Goal: Information Seeking & Learning: Learn about a topic

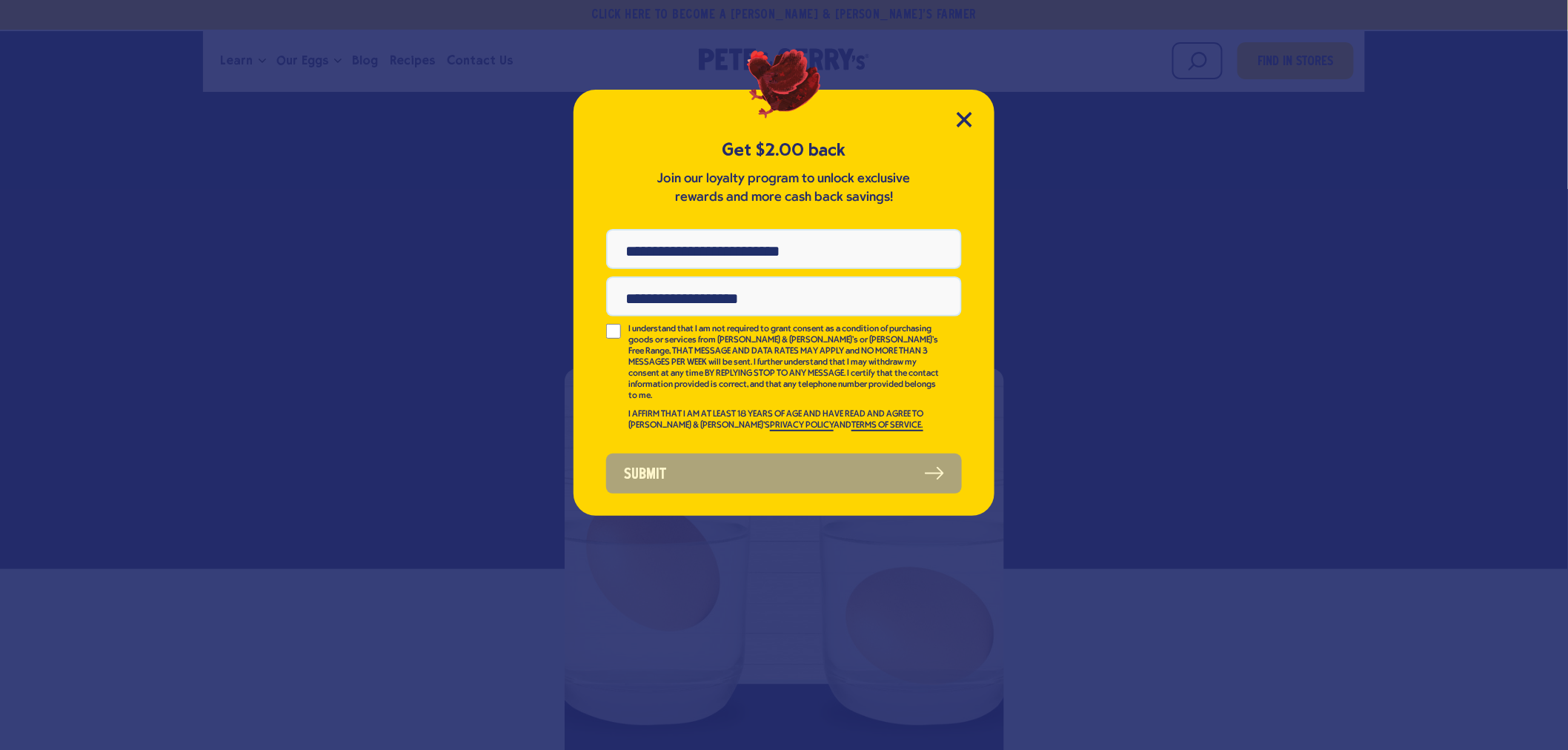
click at [954, 110] on div "Get $2.00 back Join our loyalty program to unlock exclusive rewards and more ca…" at bounding box center [784, 302] width 420 height 426
click at [958, 114] on icon "Close Modal" at bounding box center [964, 120] width 16 height 16
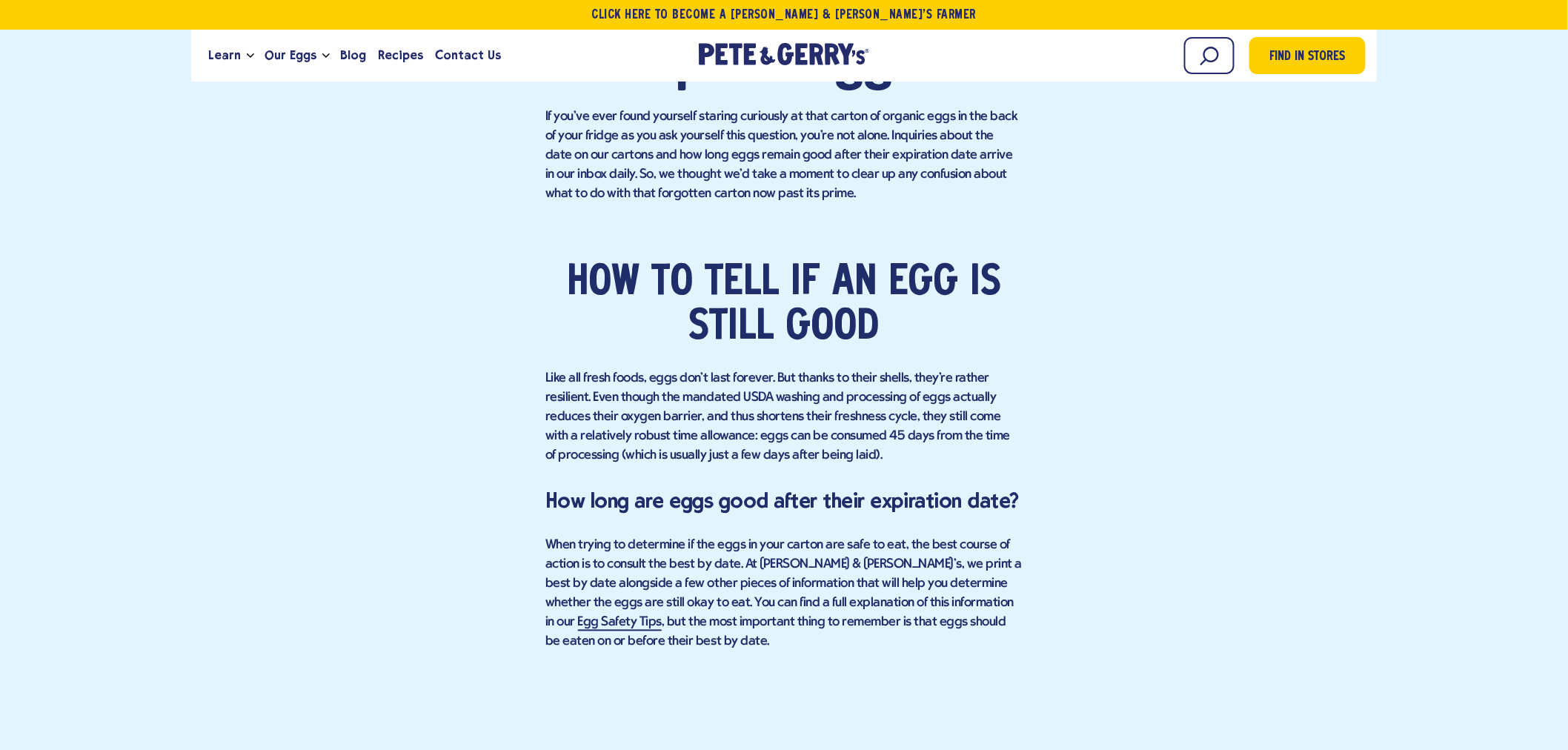
scroll to position [954, 0]
click at [942, 592] on p "When trying to determine if the eggs in your carton are safe to eat, the best c…" at bounding box center [784, 593] width 477 height 116
click at [662, 614] on link "Egg Safety Tips" at bounding box center [620, 622] width 85 height 16
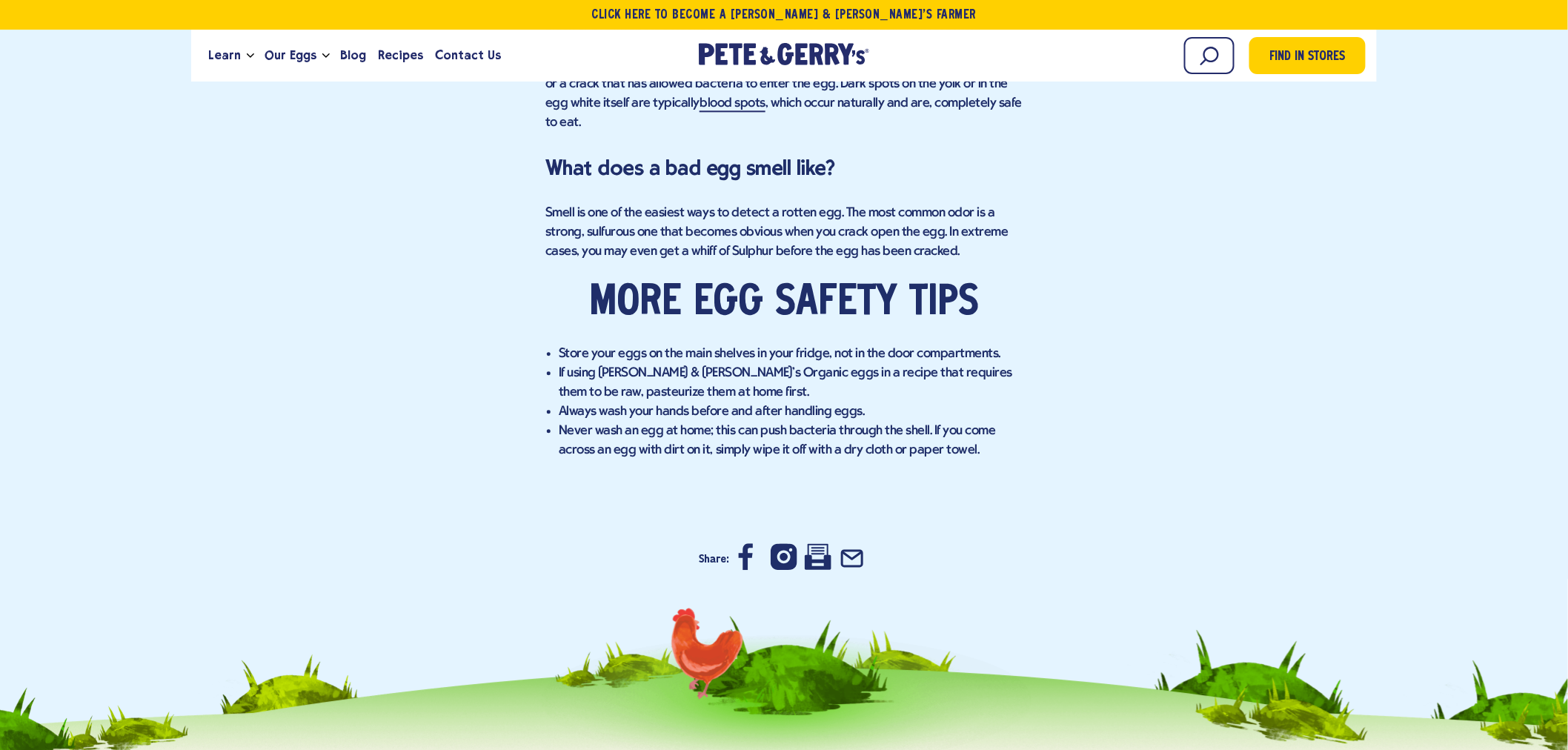
scroll to position [3755, 0]
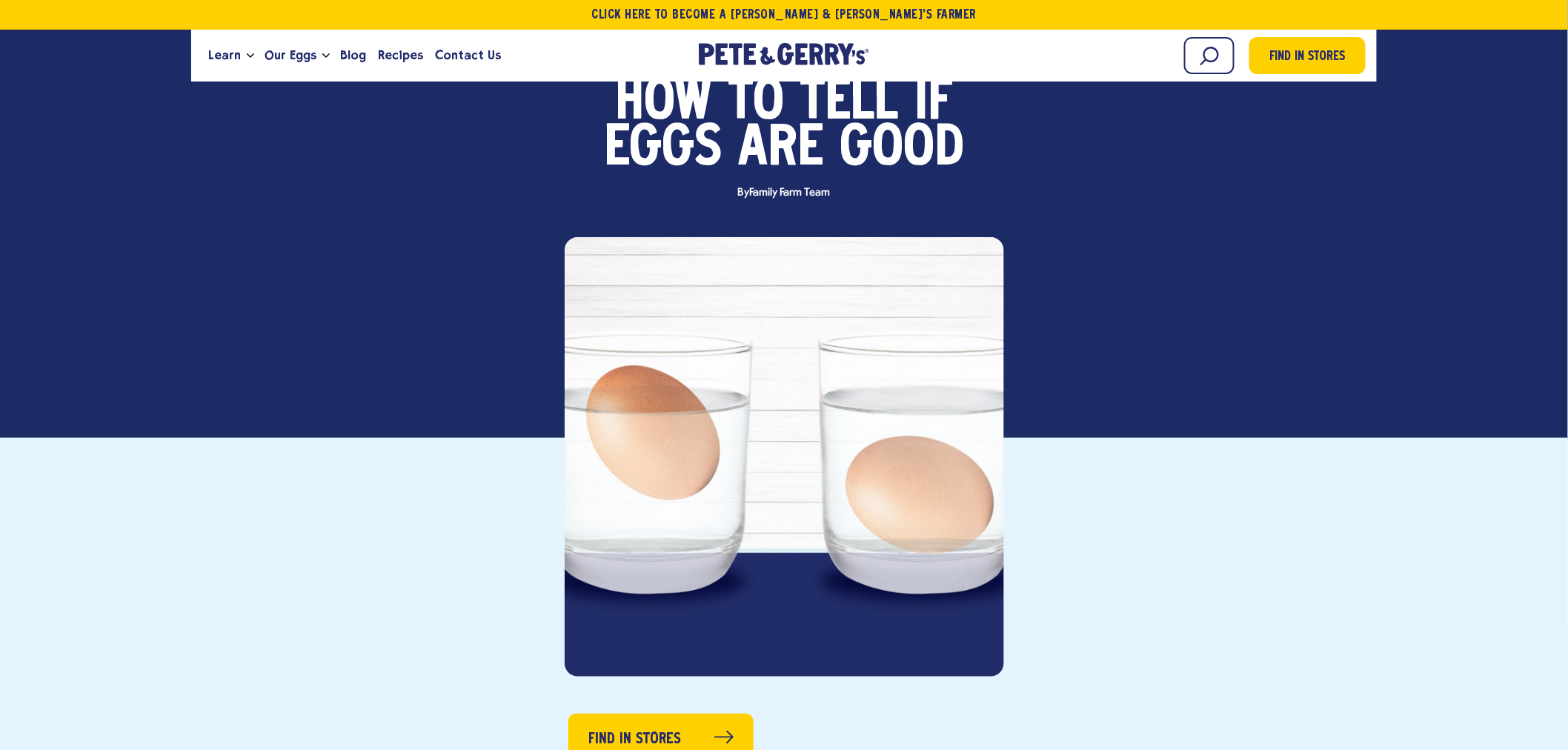
scroll to position [165, 0]
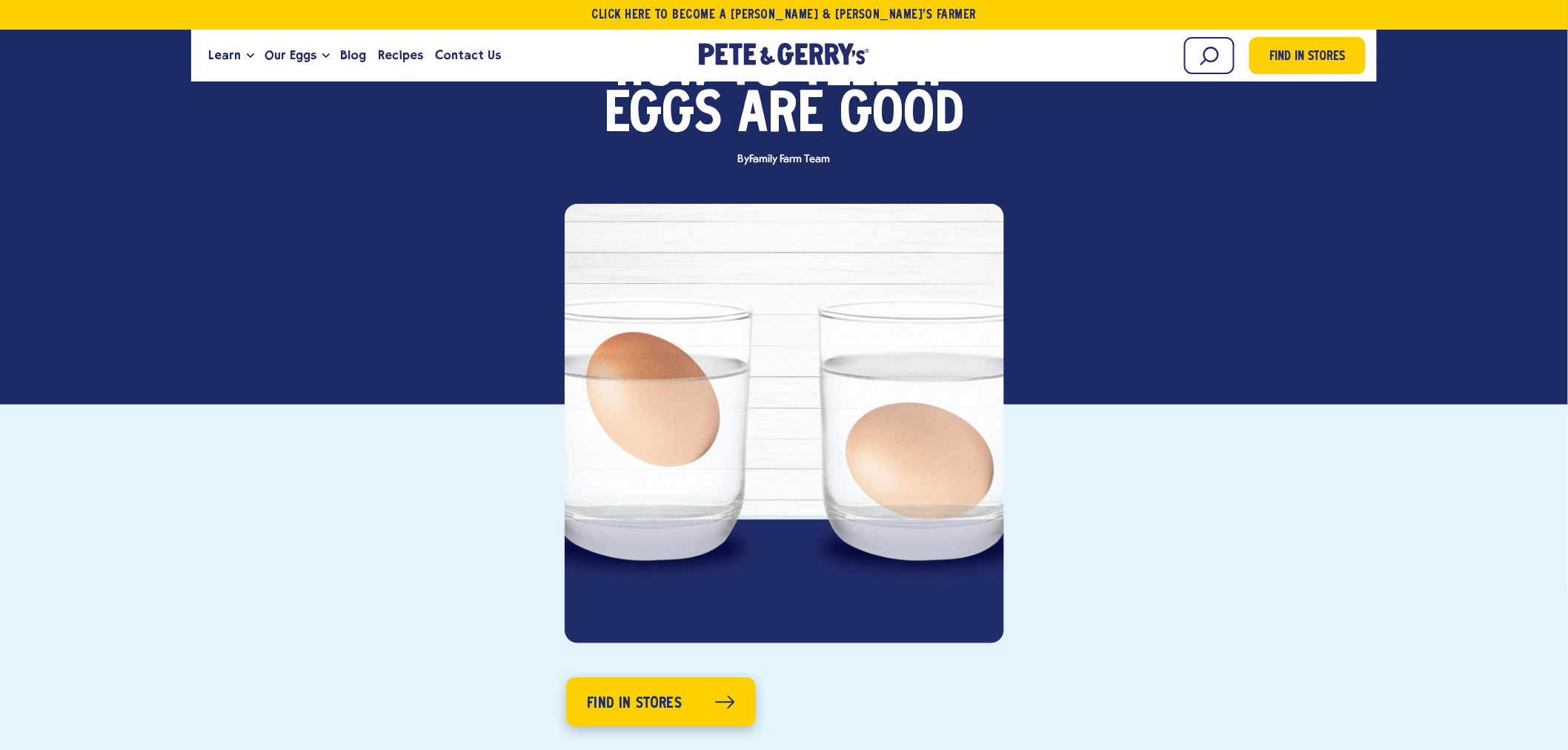
click at [608, 696] on span "Find in Stores" at bounding box center [635, 703] width 95 height 24
